Goal: Information Seeking & Learning: Learn about a topic

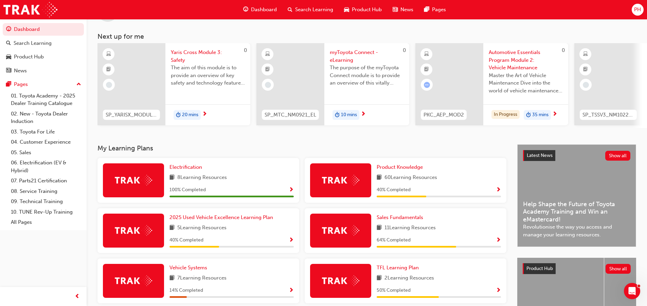
scroll to position [27, 0]
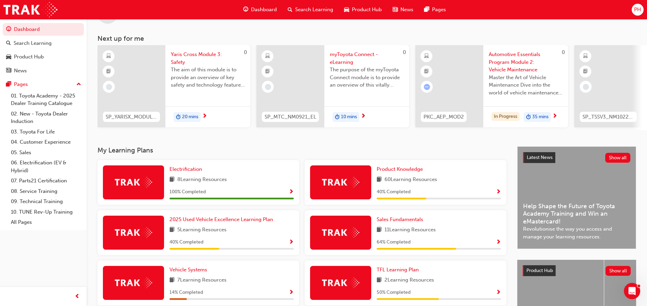
click at [178, 60] on span "Yaris Cross Module 3: Safety" at bounding box center [208, 58] width 74 height 15
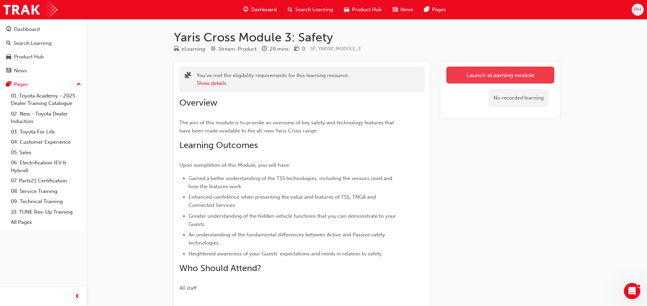
click at [484, 76] on link "Launch eLearning module" at bounding box center [501, 75] width 108 height 17
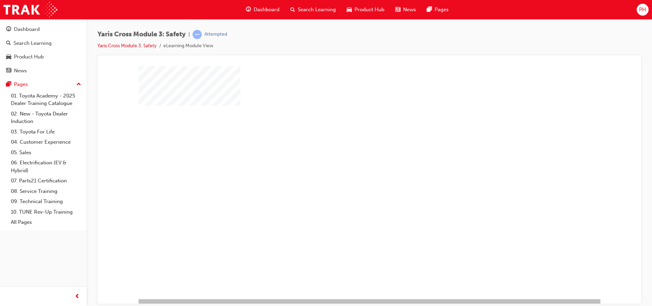
scroll to position [17, 0]
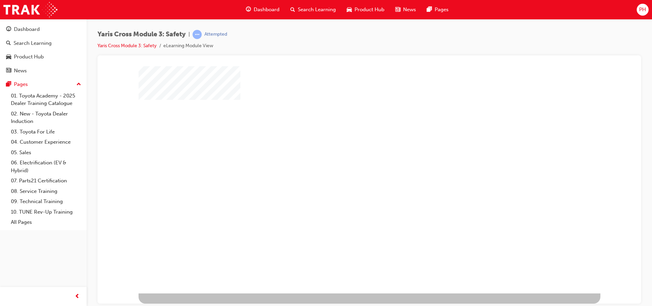
click at [350, 148] on div "play" at bounding box center [350, 148] width 0 height 0
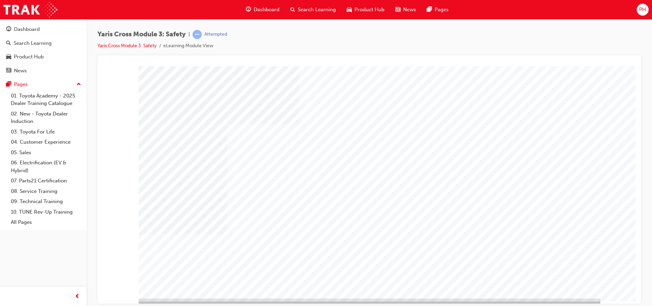
scroll to position [17, 0]
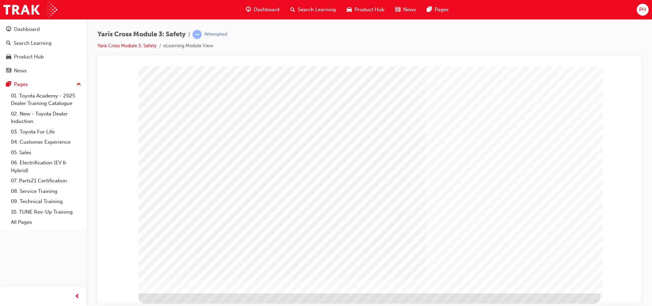
scroll to position [0, 0]
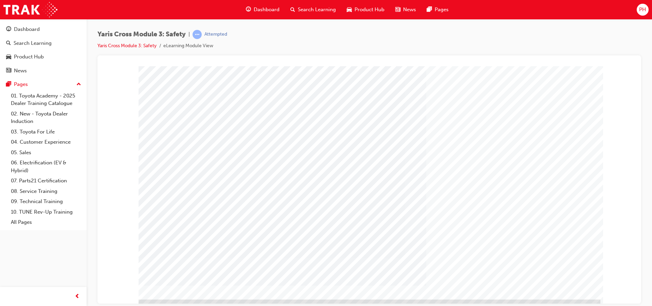
scroll to position [17, 0]
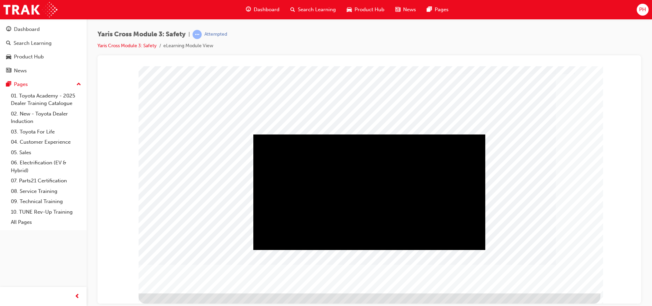
click at [368, 134] on div "Play" at bounding box center [370, 134] width 232 height 0
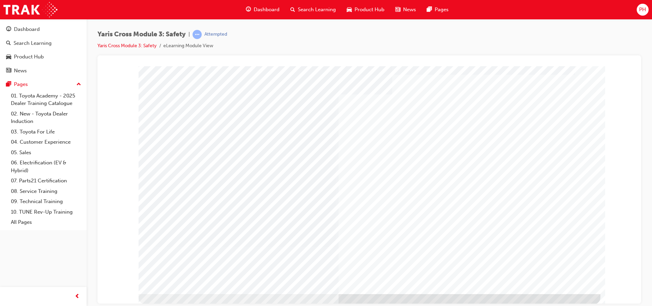
scroll to position [17, 0]
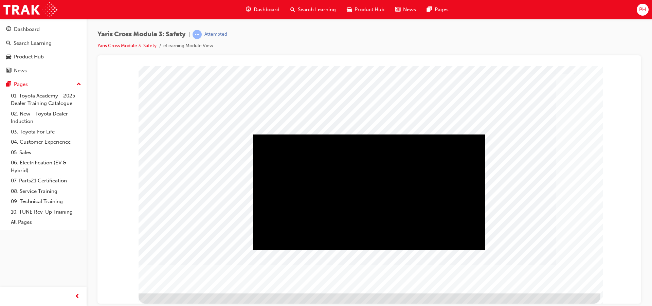
click at [368, 134] on div "Play" at bounding box center [370, 134] width 232 height 0
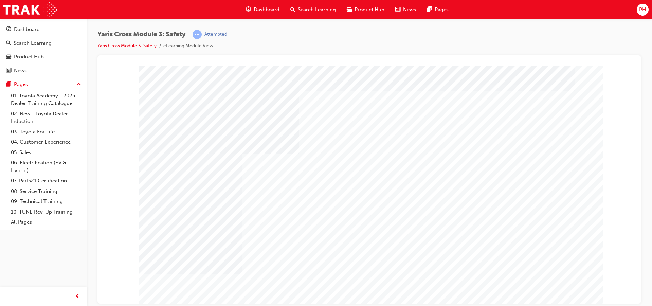
scroll to position [17, 0]
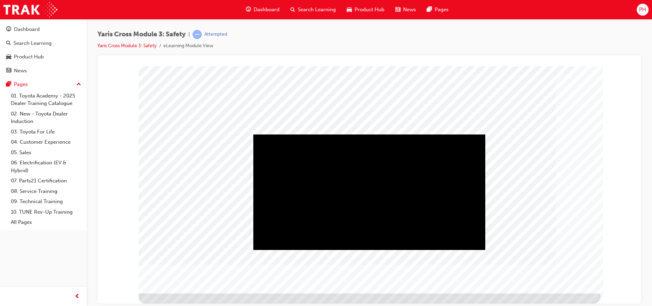
scroll to position [0, 0]
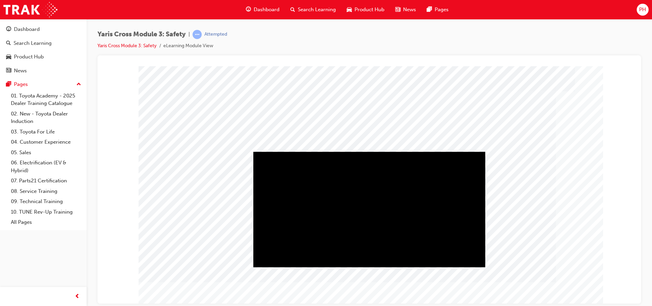
click at [371, 152] on div "Play" at bounding box center [370, 152] width 232 height 0
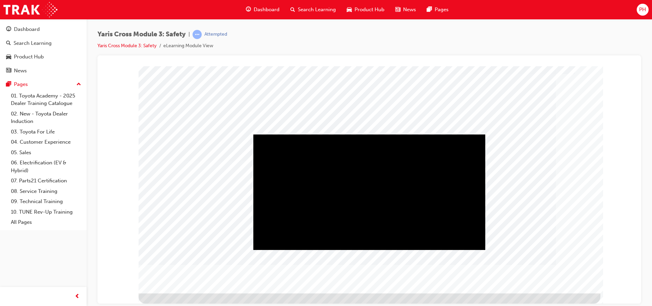
scroll to position [0, 0]
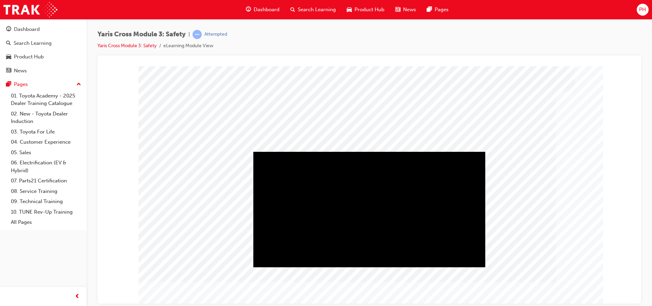
click at [370, 152] on div "Play" at bounding box center [370, 152] width 232 height 0
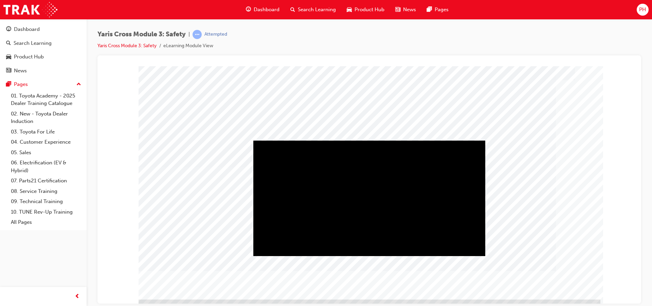
scroll to position [17, 0]
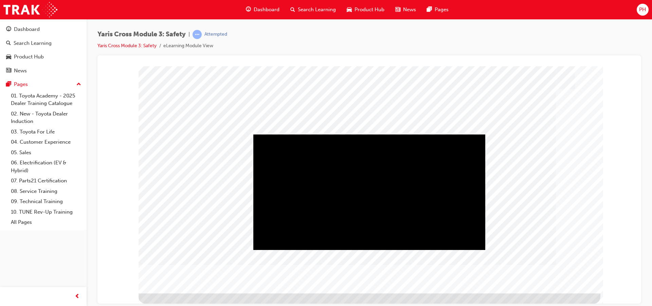
click at [369, 134] on div "Play" at bounding box center [370, 134] width 232 height 0
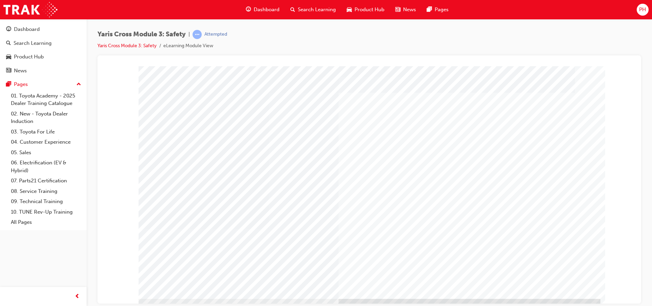
scroll to position [17, 0]
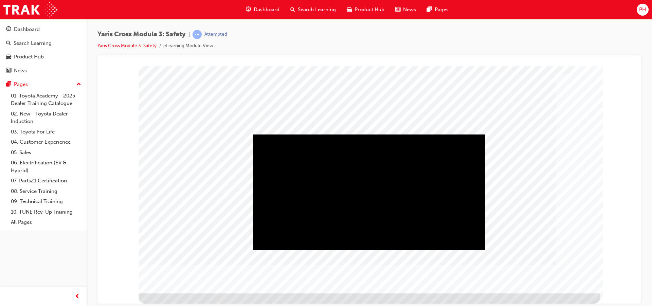
click at [368, 134] on div "Play" at bounding box center [370, 134] width 232 height 0
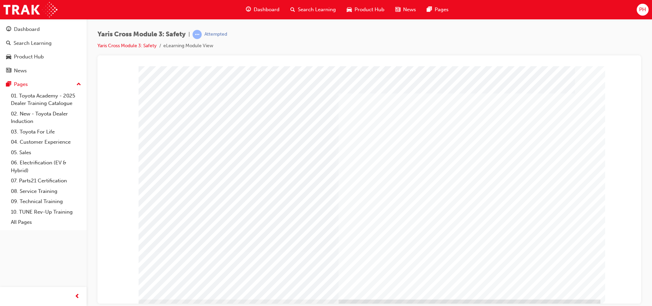
scroll to position [17, 0]
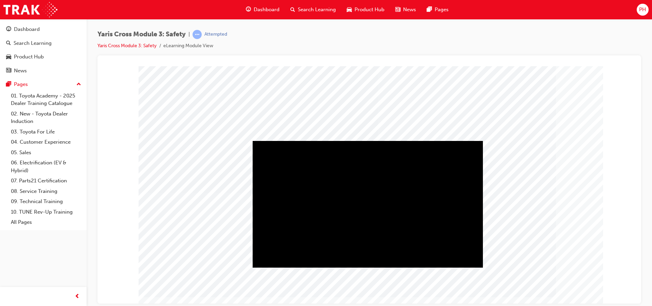
click at [369, 141] on div "Play" at bounding box center [368, 141] width 230 height 0
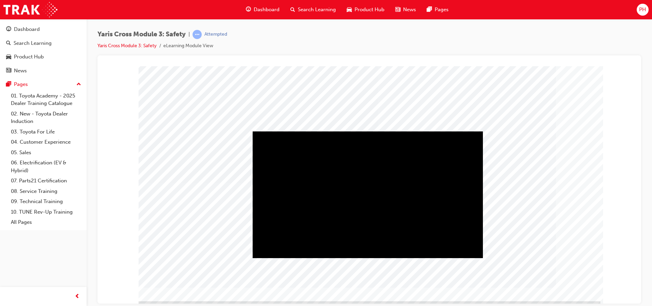
scroll to position [17, 0]
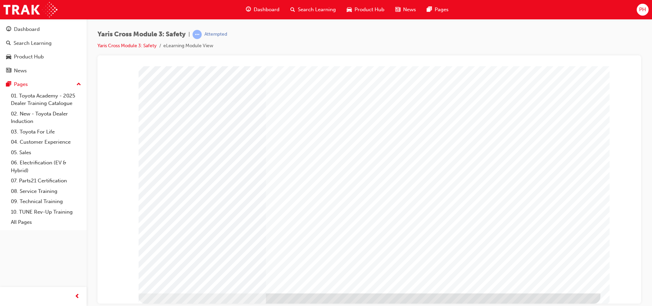
drag, startPoint x: 551, startPoint y: 281, endPoint x: 452, endPoint y: 257, distance: 101.1
click at [476, 266] on div "position_one_intro" at bounding box center [370, 171] width 462 height 245
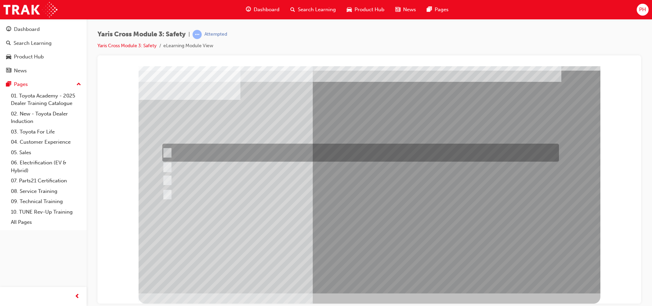
click at [168, 152] on input "Lane Departure Assist with Steering Control" at bounding box center [165, 152] width 7 height 7
checkbox input "true"
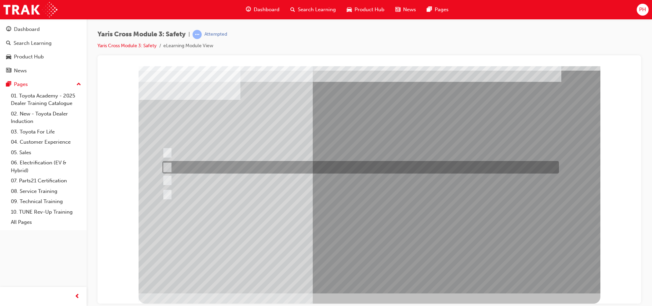
click at [170, 167] on div at bounding box center [359, 167] width 397 height 13
checkbox input "true"
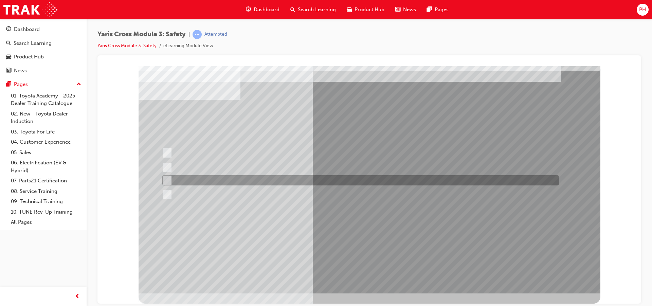
click at [168, 179] on input "Pre-Collision System (PCS)" at bounding box center [165, 180] width 7 height 7
checkbox input "true"
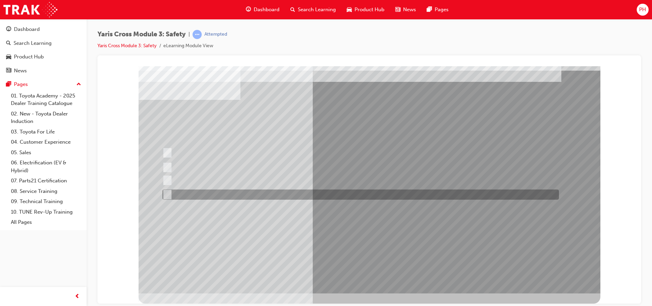
click at [167, 193] on input "Blind Spot Monitor (BSM)" at bounding box center [165, 194] width 7 height 7
checkbox input "true"
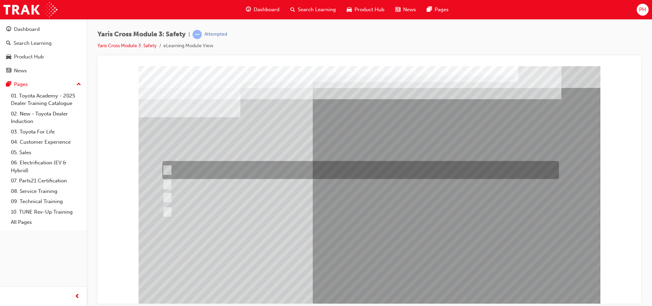
click at [167, 171] on input "Lane Departure Assist with Steering Control" at bounding box center [165, 170] width 7 height 7
radio input "true"
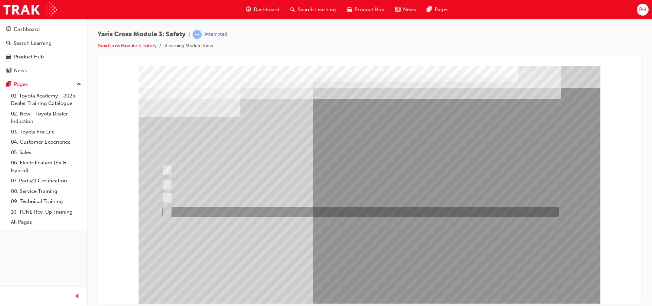
click at [169, 212] on input "Blind Spot Monitor (BSM)" at bounding box center [165, 211] width 7 height 7
radio input "true"
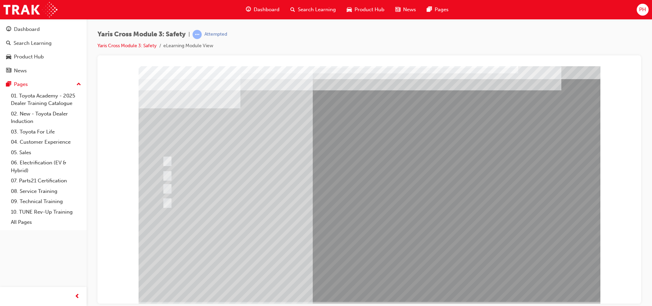
scroll to position [17, 0]
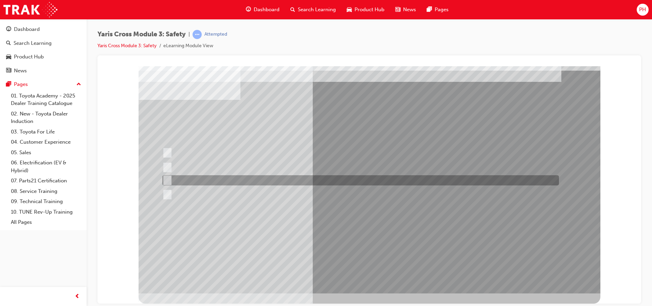
click at [168, 180] on input "Pre-Collision System (PCS)" at bounding box center [165, 180] width 7 height 7
radio input "true"
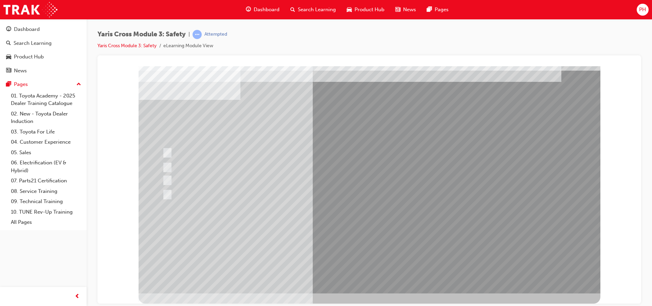
click at [361, 240] on div at bounding box center [370, 171] width 462 height 245
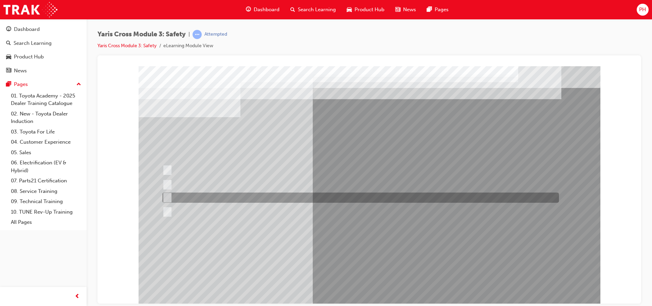
click at [169, 197] on input "School Zone" at bounding box center [165, 197] width 7 height 7
radio input "true"
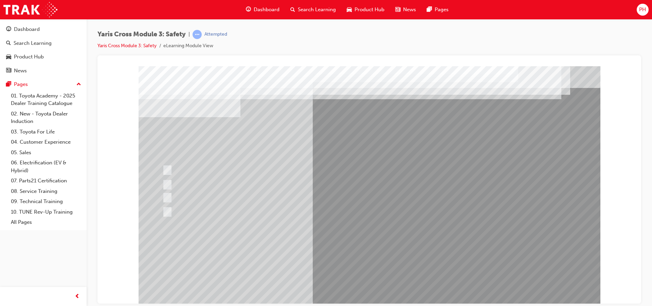
click at [295, 258] on div at bounding box center [370, 188] width 462 height 245
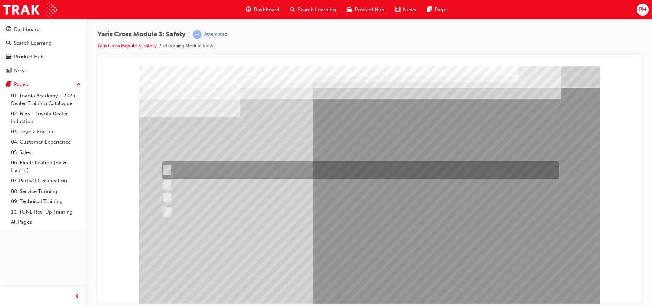
click at [168, 170] on input "Enhance the vehicle stability and prevent lane departure" at bounding box center [165, 170] width 7 height 7
radio input "true"
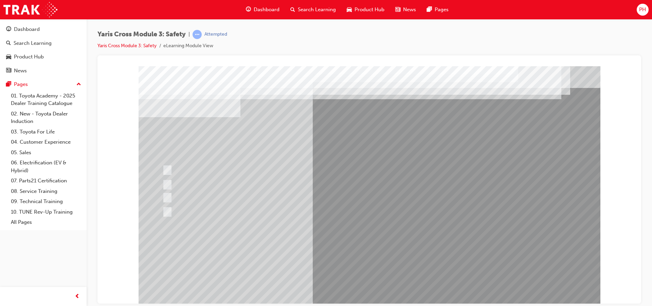
click at [337, 256] on div at bounding box center [370, 188] width 462 height 245
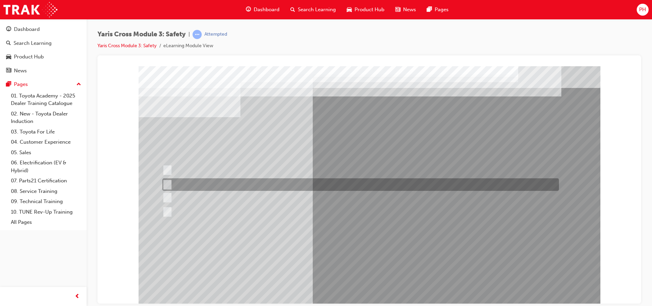
click at [165, 185] on input "TNGA B & C" at bounding box center [165, 184] width 7 height 7
radio input "true"
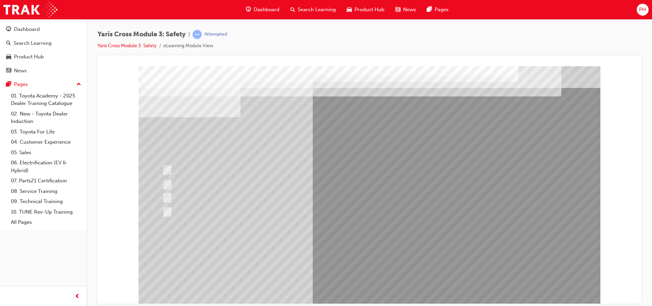
click at [292, 256] on div at bounding box center [370, 188] width 462 height 245
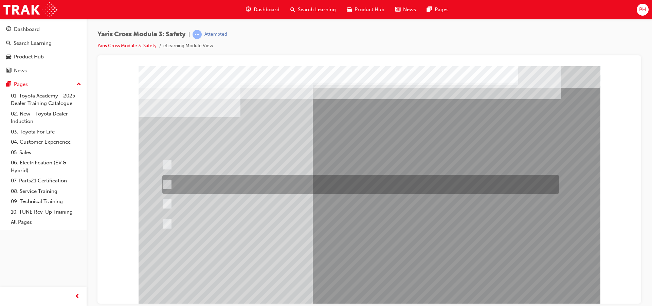
click at [169, 182] on input "When you turn right at an intersection and cross the path of an\3oncoming vehic…" at bounding box center [165, 184] width 7 height 7
radio input "true"
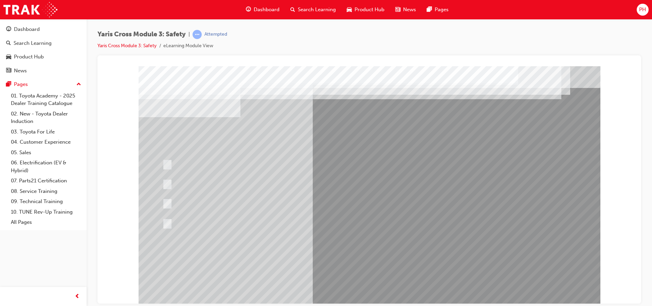
click at [373, 294] on div at bounding box center [370, 188] width 462 height 245
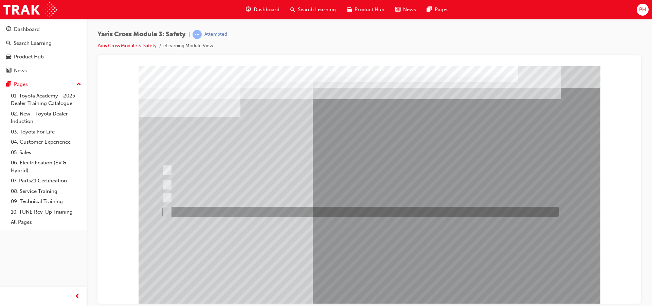
click at [168, 214] on input "Through a DCM – Dispatch Communication Mode" at bounding box center [165, 211] width 7 height 7
radio input "true"
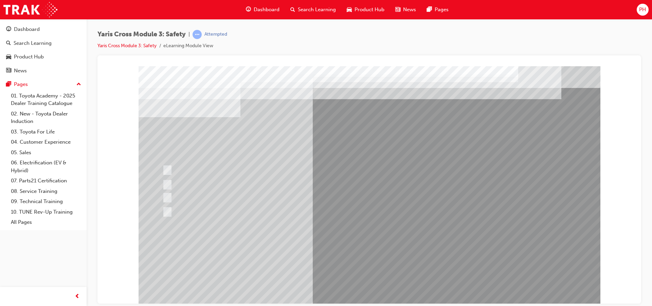
click at [168, 196] on div at bounding box center [370, 188] width 462 height 245
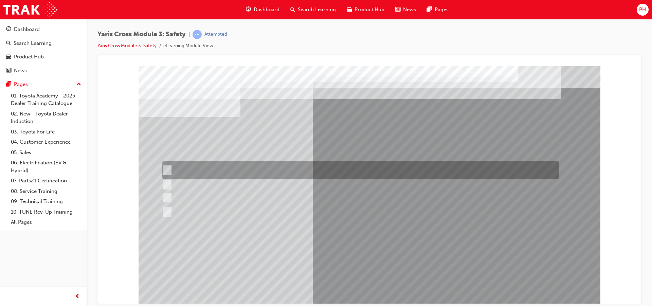
click at [170, 168] on div at bounding box center [359, 170] width 397 height 18
checkbox input "true"
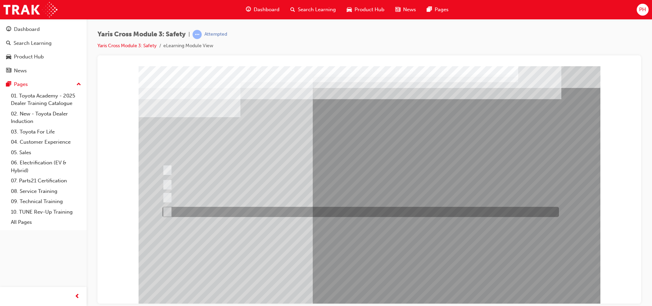
click at [169, 211] on input "SVT – Stolen Vehicle Tracking" at bounding box center [165, 211] width 7 height 7
checkbox input "true"
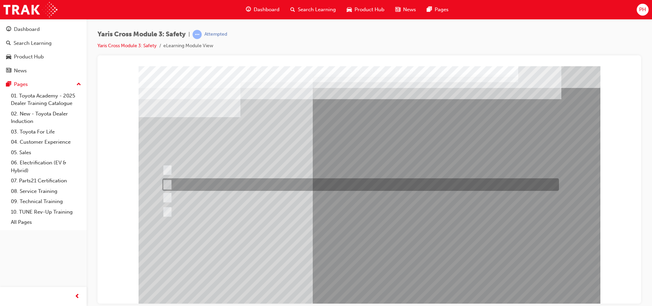
click at [169, 185] on input "TRS – Tyre Repair Services" at bounding box center [165, 184] width 7 height 7
checkbox input "true"
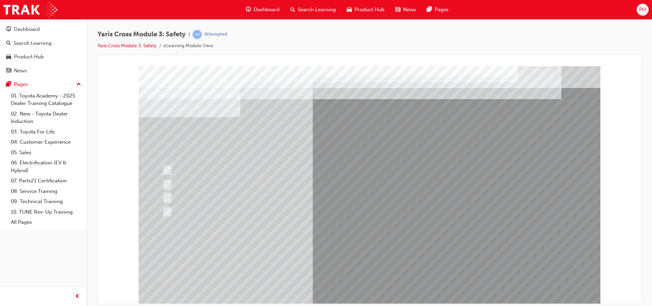
click at [266, 253] on div at bounding box center [370, 188] width 462 height 245
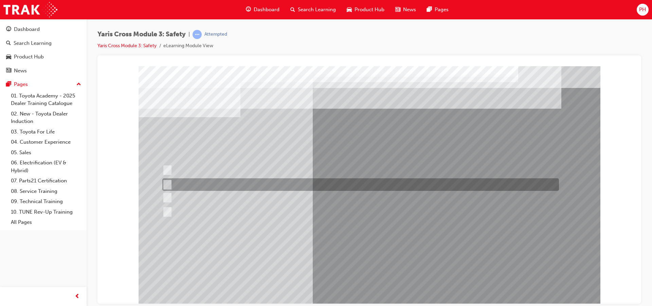
click at [167, 182] on input "12 months" at bounding box center [165, 184] width 7 height 7
radio input "true"
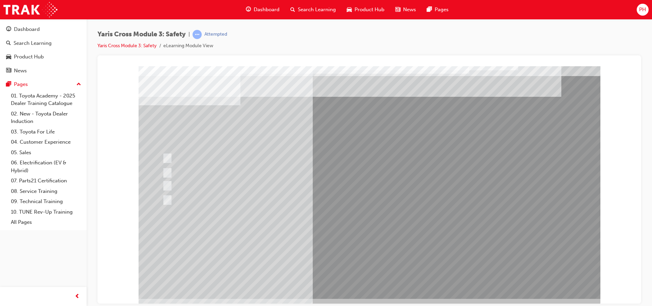
scroll to position [17, 0]
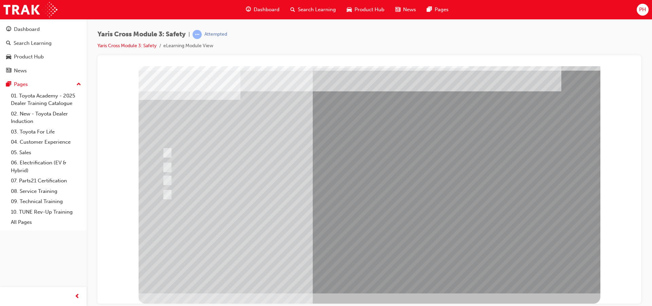
click at [375, 273] on div at bounding box center [370, 171] width 462 height 245
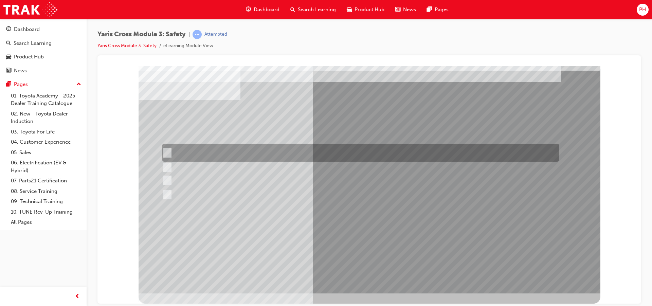
click at [166, 150] on input "Urban" at bounding box center [165, 152] width 7 height 7
radio input "true"
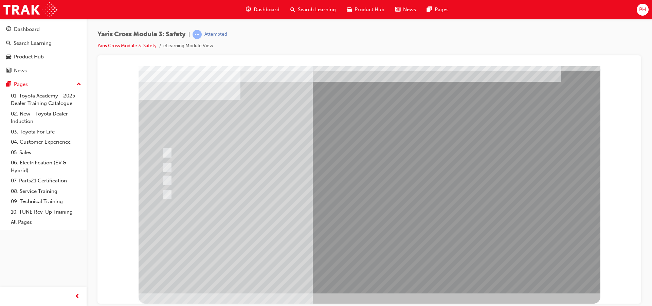
click at [367, 278] on div at bounding box center [370, 171] width 462 height 245
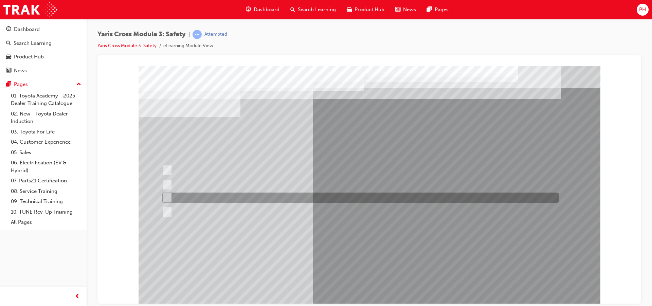
click at [165, 198] on input "Pre-Collision System (PCS)" at bounding box center [165, 197] width 7 height 7
checkbox input "true"
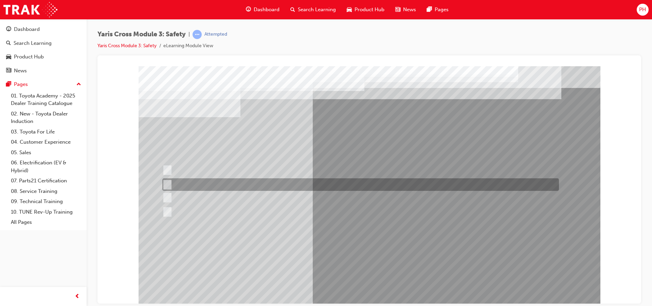
click at [166, 184] on input "SRS Airbags" at bounding box center [165, 184] width 7 height 7
checkbox input "true"
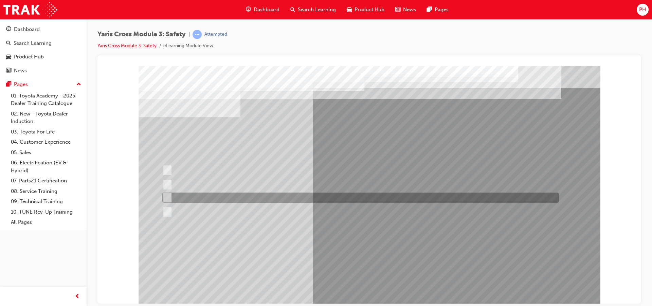
click at [166, 195] on input "Pre-Collision System (PCS)" at bounding box center [165, 197] width 7 height 7
click at [167, 198] on input "Pre-Collision System (PCS)" at bounding box center [165, 197] width 7 height 7
checkbox input "true"
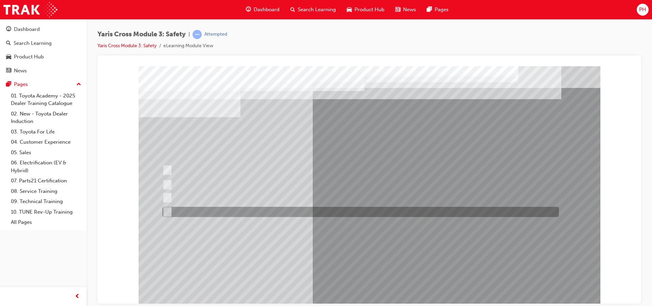
click at [169, 212] on input "Blind Spot Monitor (BSM)" at bounding box center [165, 211] width 7 height 7
checkbox input "true"
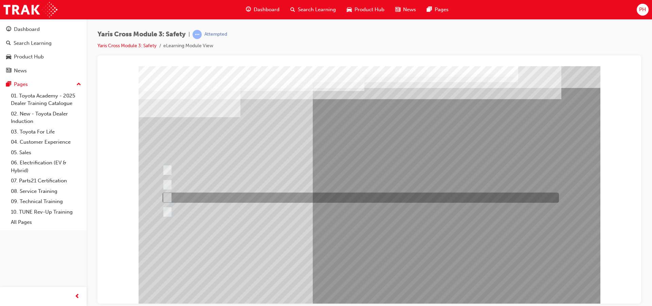
click at [168, 196] on input "Pre-Collision System (PCS)" at bounding box center [165, 197] width 7 height 7
checkbox input "true"
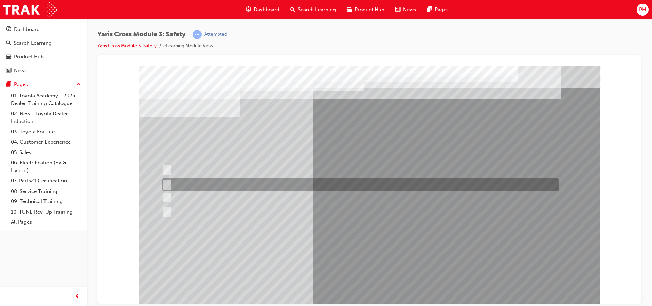
click at [166, 184] on input "SRS Airbags" at bounding box center [165, 184] width 7 height 7
checkbox input "false"
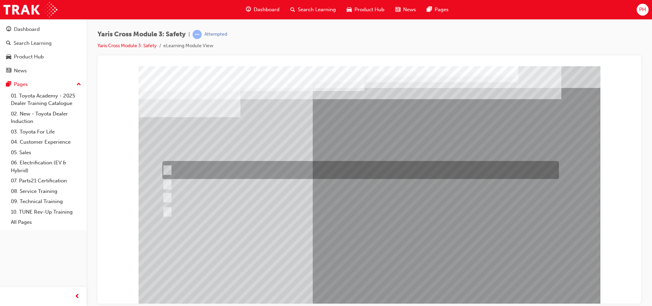
click at [167, 169] on input "Lane Departure Assist with Steering Control" at bounding box center [165, 170] width 7 height 7
checkbox input "true"
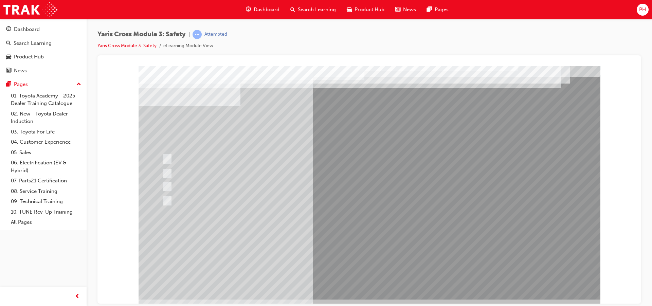
scroll to position [17, 0]
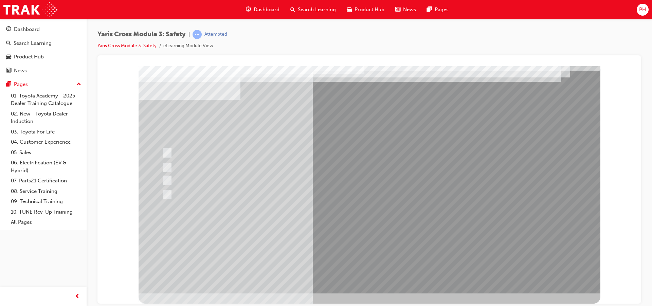
click at [331, 238] on div at bounding box center [370, 171] width 462 height 245
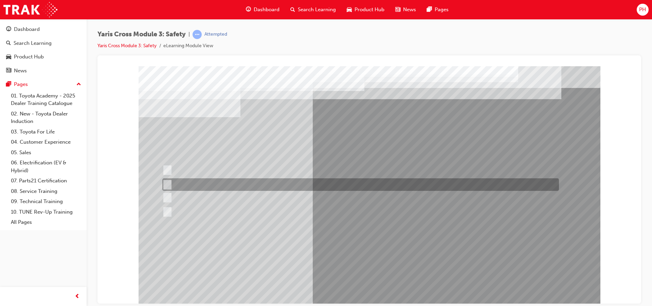
click at [168, 183] on input "SRS Airbags" at bounding box center [165, 184] width 7 height 7
radio input "true"
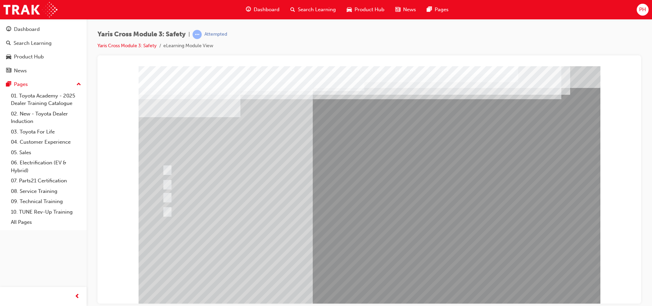
click at [310, 256] on div at bounding box center [370, 188] width 462 height 245
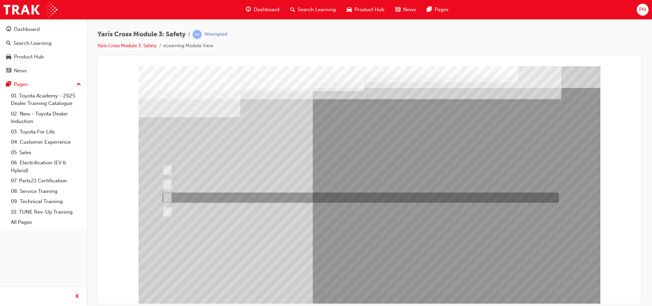
click at [165, 197] on input "School Zone" at bounding box center [165, 197] width 7 height 7
radio input "true"
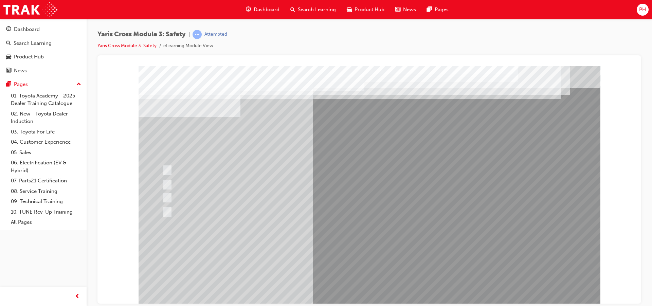
click at [356, 293] on div at bounding box center [370, 188] width 462 height 245
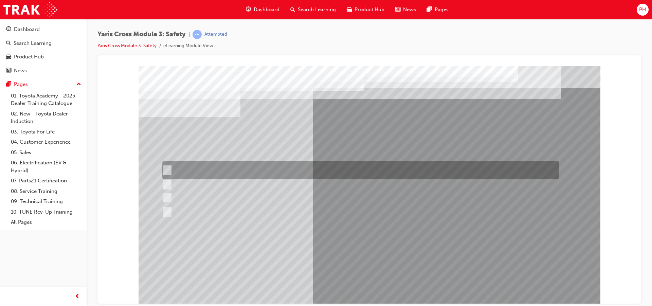
click at [168, 170] on input "Enhance the vehicle stability and prevent lane departure" at bounding box center [165, 170] width 7 height 7
radio input "true"
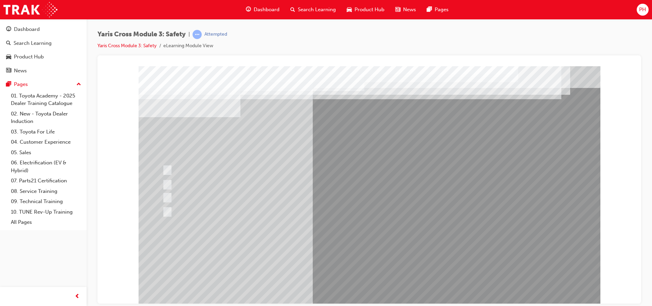
click at [356, 256] on div at bounding box center [370, 188] width 462 height 245
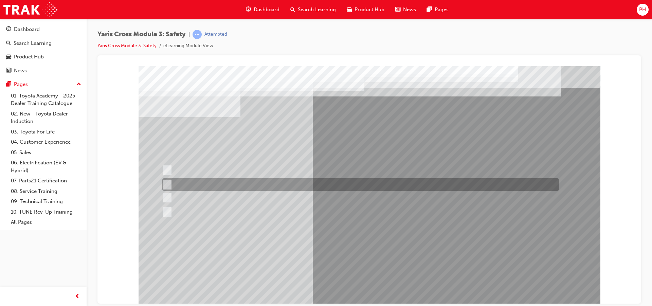
click at [167, 184] on input "TNGA B & C" at bounding box center [165, 184] width 7 height 7
radio input "true"
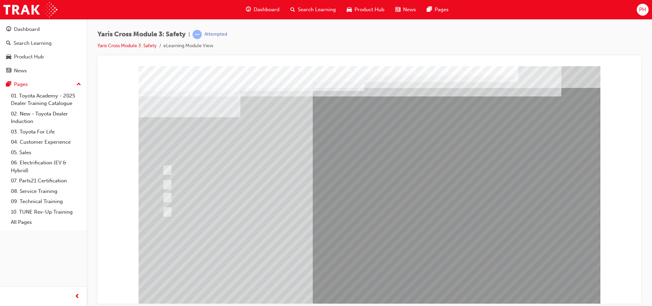
click at [353, 254] on div at bounding box center [370, 188] width 462 height 245
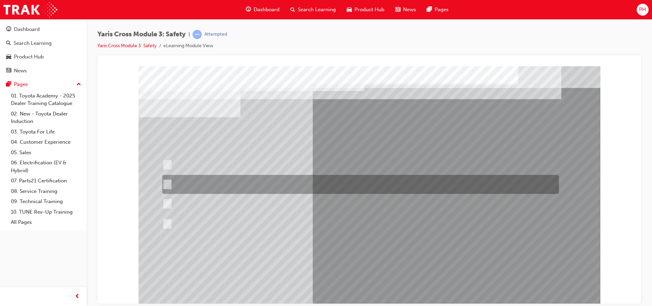
click at [166, 182] on input "When you turn right at an intersection and cross the path of an\3oncoming vehic…" at bounding box center [165, 184] width 7 height 7
radio input "true"
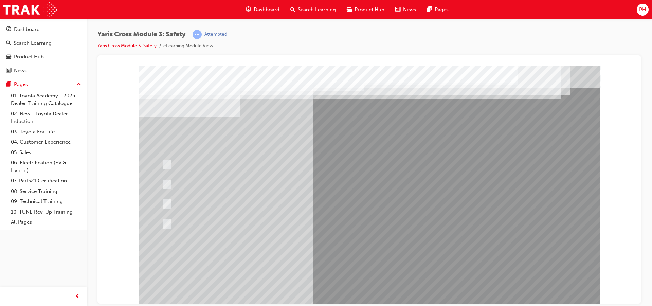
click at [362, 258] on div at bounding box center [370, 188] width 462 height 245
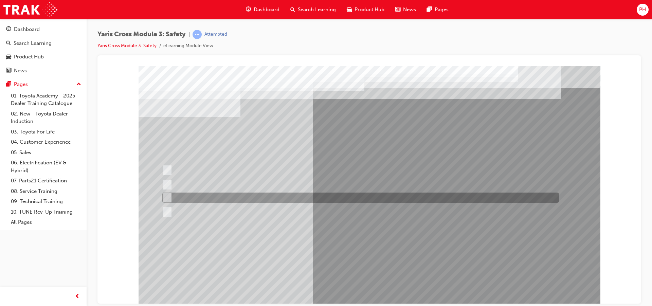
click at [167, 196] on input "Through a DCM – Data Communication Module" at bounding box center [165, 197] width 7 height 7
radio input "true"
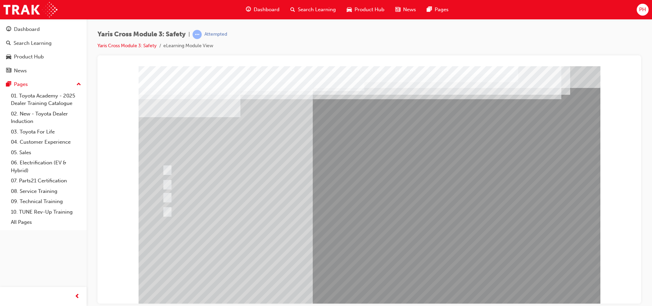
click at [341, 255] on div at bounding box center [370, 188] width 462 height 245
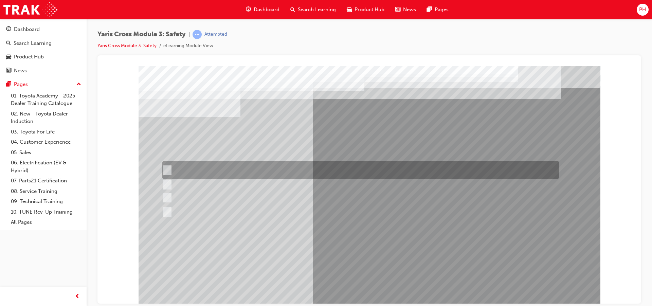
click at [165, 168] on input "SOS - Emergency Call" at bounding box center [165, 170] width 7 height 7
checkbox input "true"
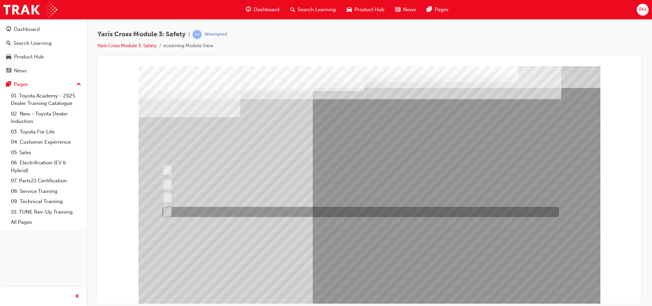
click at [166, 210] on input "SVT – Stolen Vehicle Tracking" at bounding box center [165, 211] width 7 height 7
checkbox input "true"
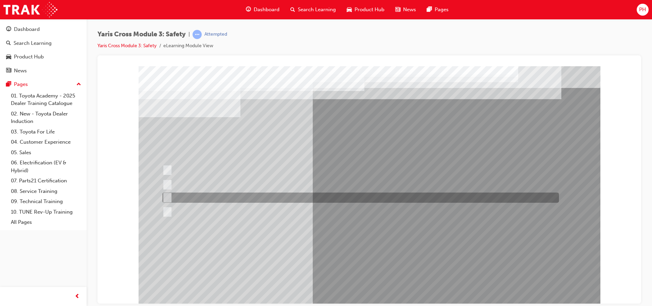
click at [167, 196] on input "ACN – Automatic Collision Notification" at bounding box center [165, 197] width 7 height 7
checkbox input "true"
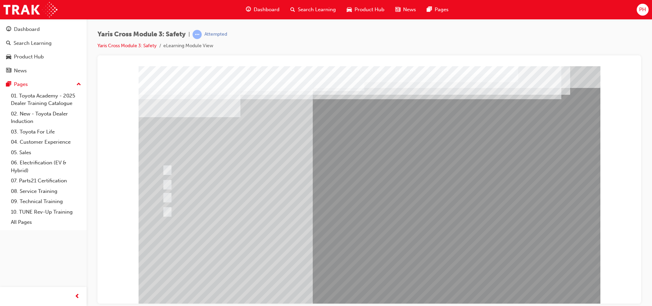
click at [370, 295] on div at bounding box center [370, 188] width 462 height 245
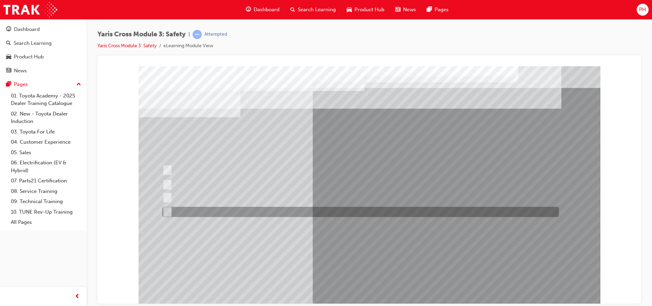
click at [168, 211] on input "three years" at bounding box center [165, 211] width 7 height 7
radio input "true"
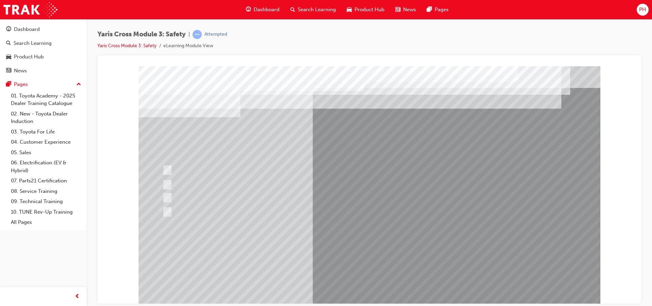
click at [332, 258] on div at bounding box center [370, 188] width 462 height 245
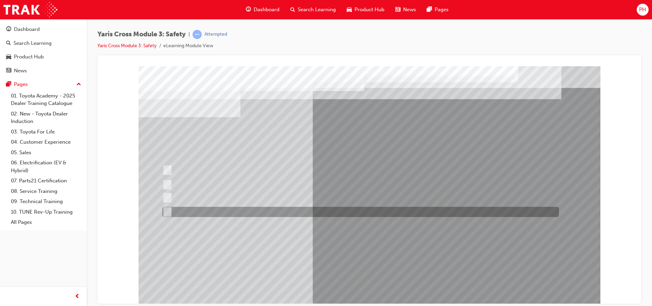
click at [167, 209] on input "2-Tone Urban" at bounding box center [165, 211] width 7 height 7
radio input "true"
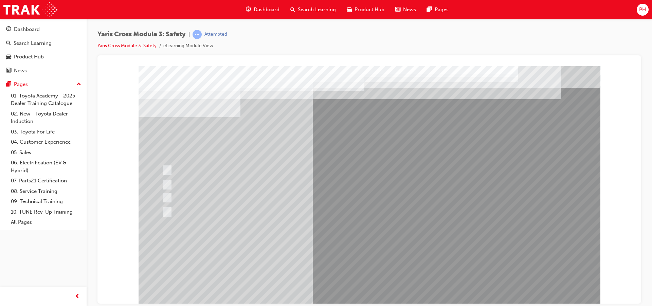
click at [321, 257] on div at bounding box center [370, 188] width 462 height 245
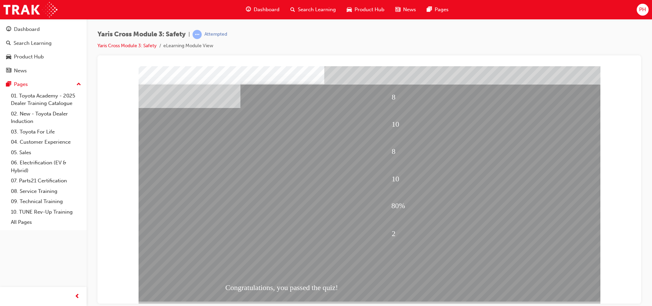
scroll to position [17, 0]
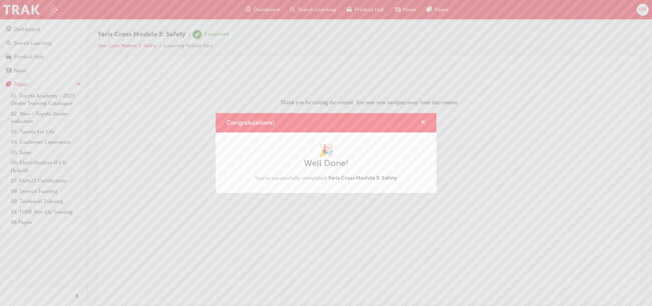
click at [425, 122] on span "cross-icon" at bounding box center [423, 123] width 5 height 6
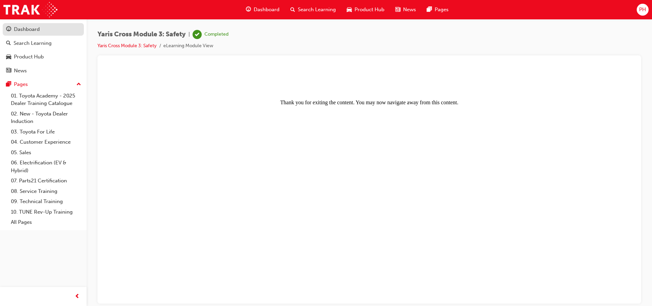
click at [29, 27] on div "Dashboard" at bounding box center [27, 29] width 26 height 8
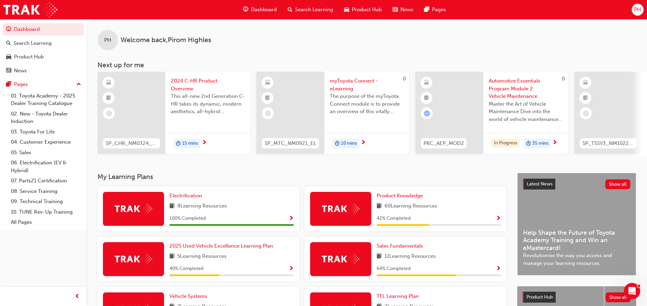
click at [180, 83] on span "2024 C-HR Product Overview" at bounding box center [208, 84] width 74 height 15
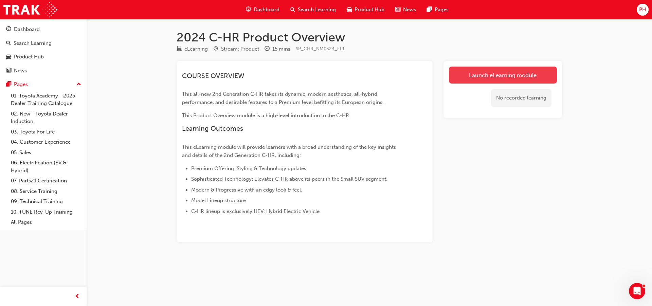
click at [474, 75] on link "Launch eLearning module" at bounding box center [503, 75] width 108 height 17
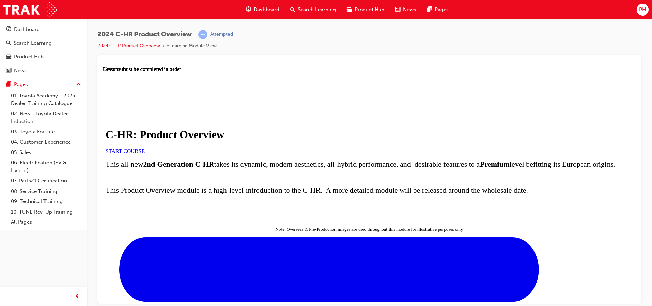
scroll to position [34, 0]
click at [145, 150] on span "START COURSE" at bounding box center [125, 151] width 39 height 6
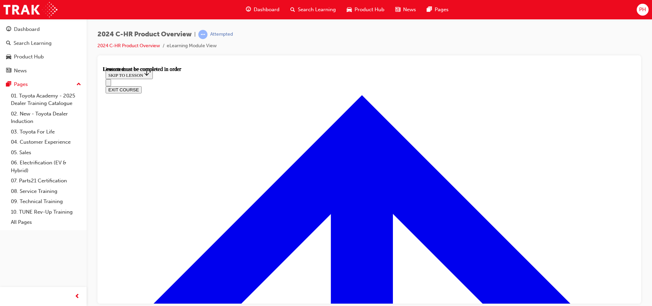
scroll to position [24, 0]
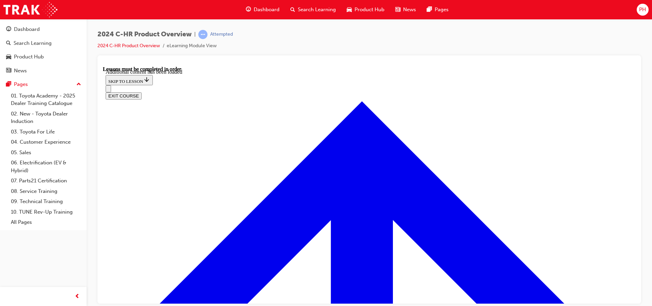
scroll to position [1776, 0]
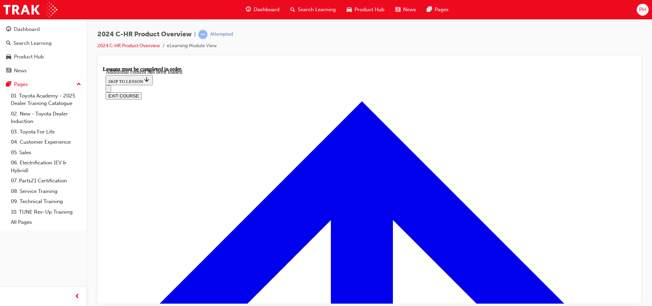
scroll to position [2395, 0]
radio input "true"
